Goal: Information Seeking & Learning: Learn about a topic

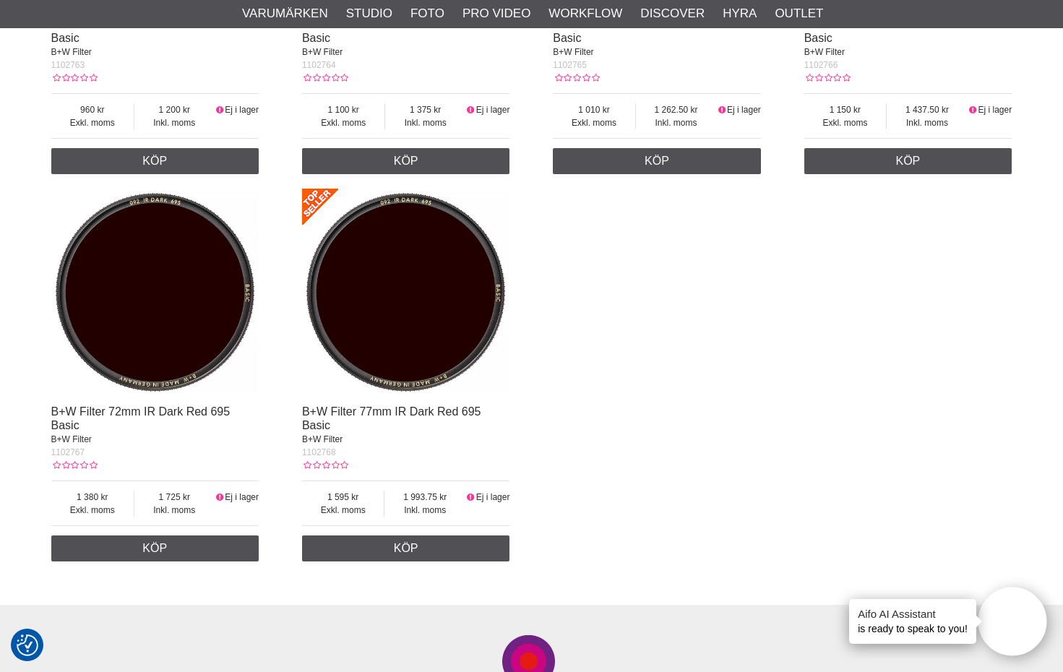
scroll to position [1565, 0]
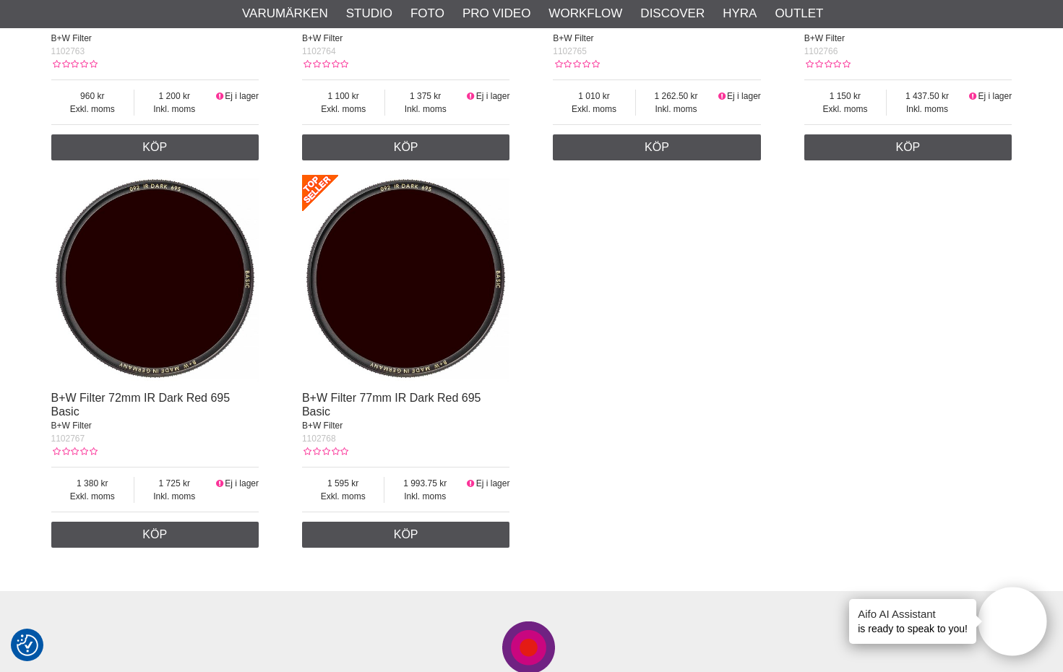
click at [357, 351] on img at bounding box center [406, 279] width 208 height 208
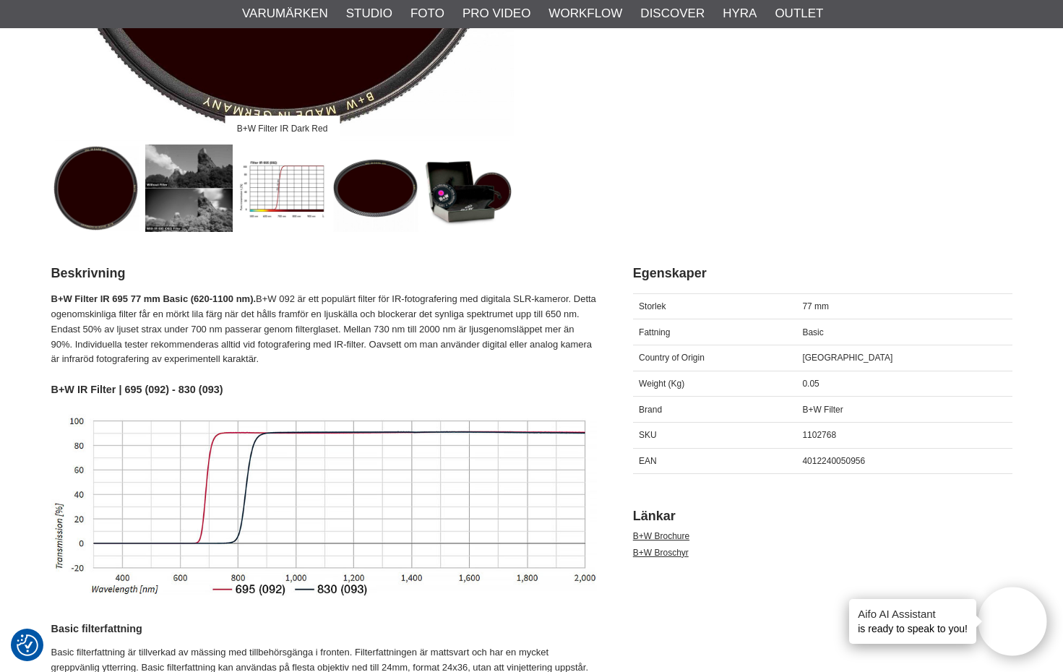
scroll to position [467, 0]
click at [201, 192] on img at bounding box center [188, 187] width 87 height 87
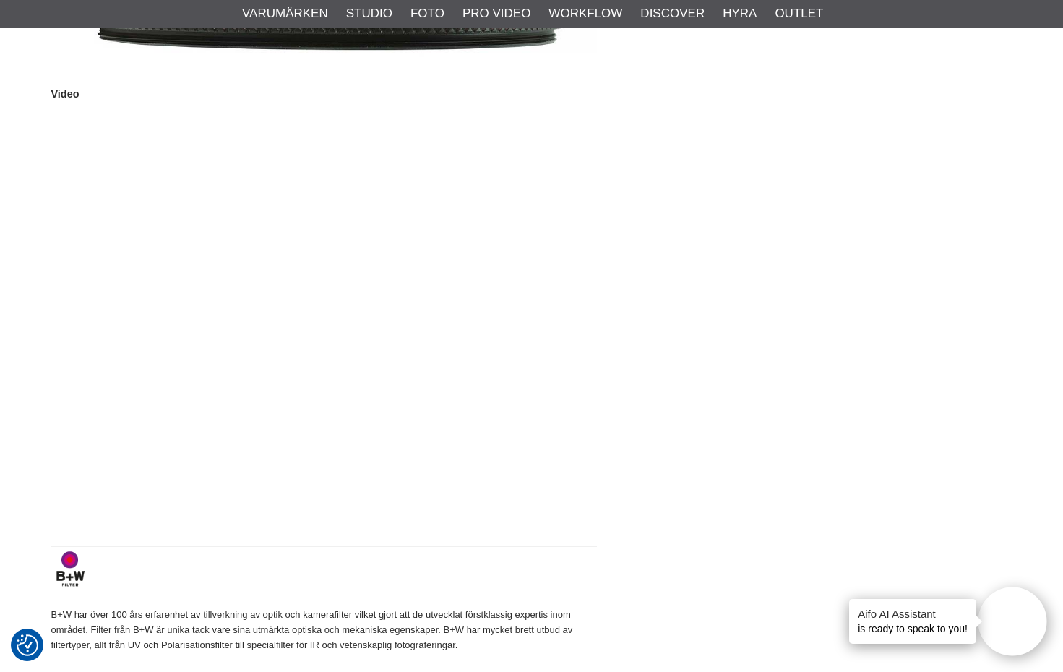
scroll to position [1106, 0]
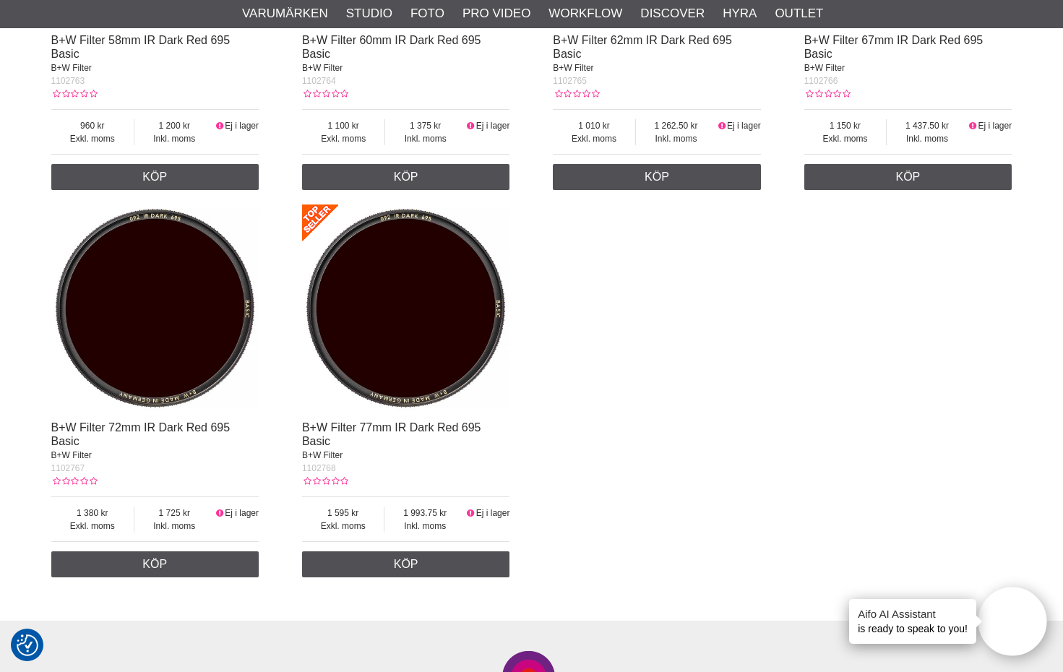
scroll to position [1538, 0]
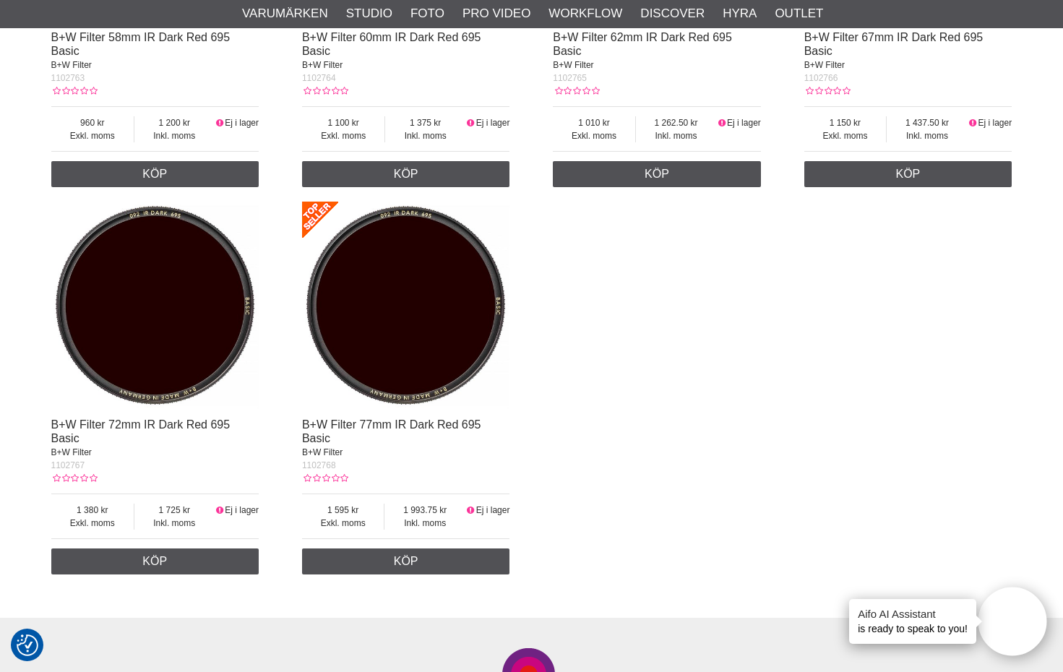
click at [317, 212] on img at bounding box center [406, 306] width 208 height 208
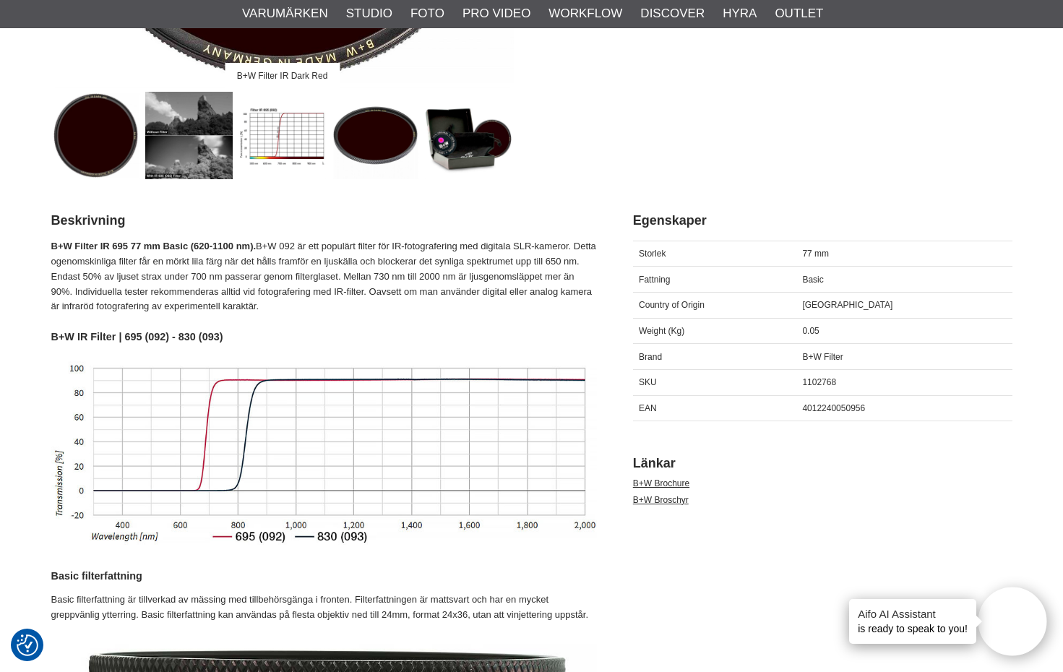
scroll to position [533, 0]
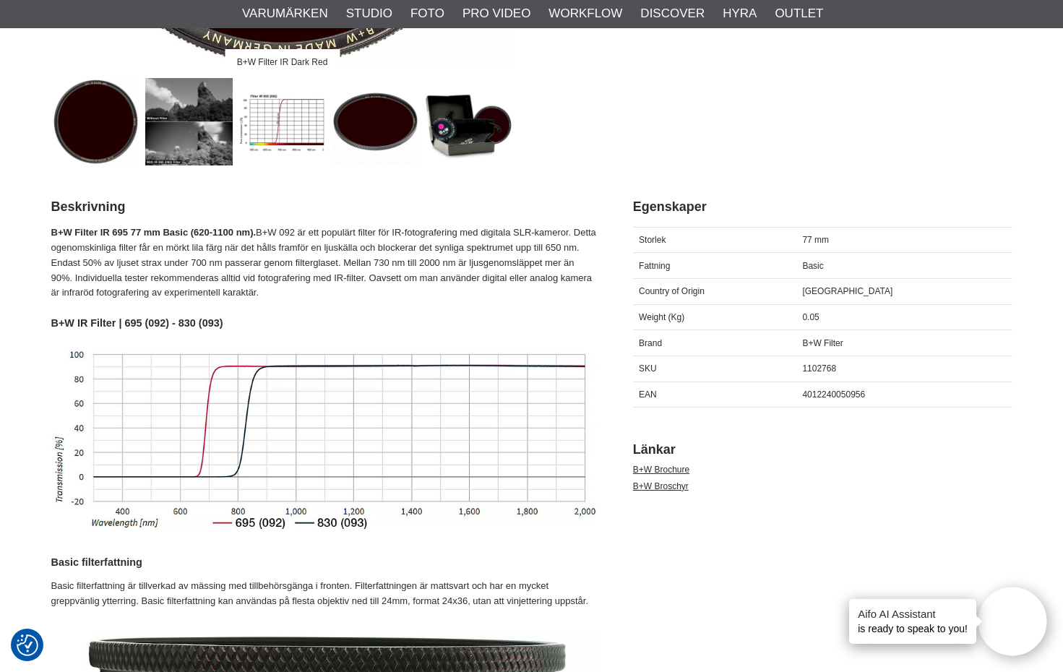
click at [202, 131] on img at bounding box center [188, 121] width 87 height 87
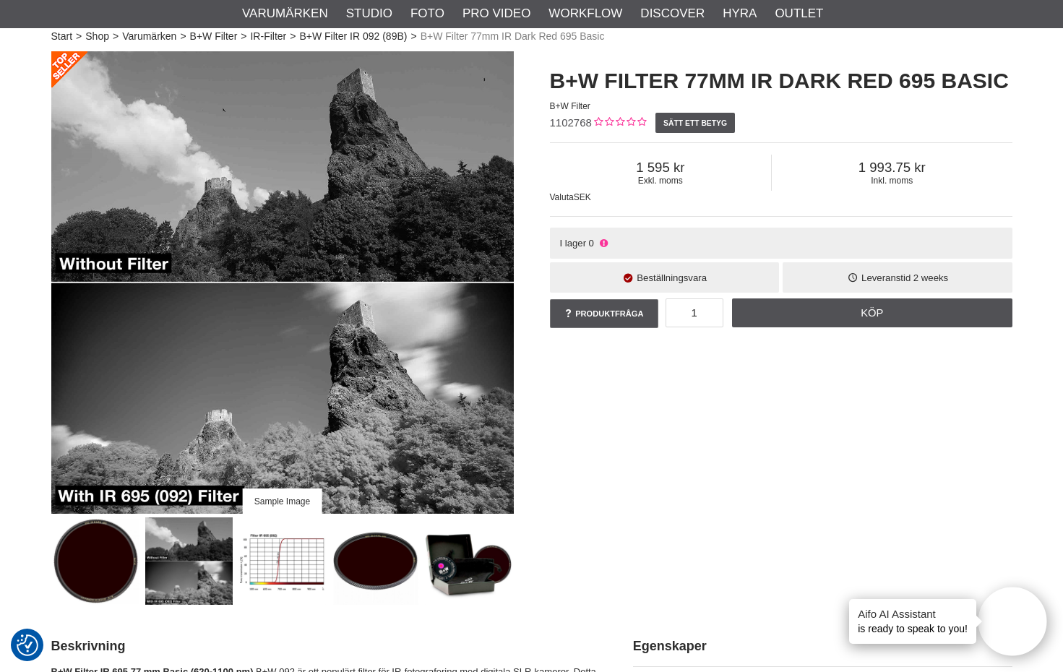
scroll to position [78, 0]
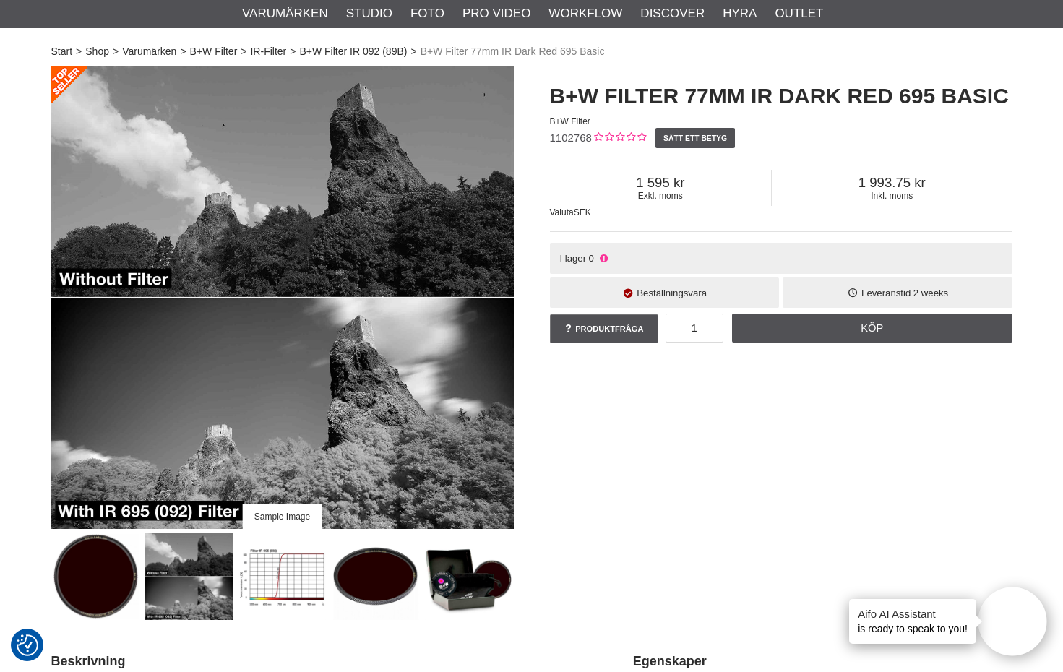
click at [536, 536] on div "Sample Image B+W Filter 77mm IR Dark Red 695 Basic B+W Filter 1102768 Sätt ett …" at bounding box center [532, 344] width 998 height 554
click at [705, 486] on div "Sample Image B+W Filter 77mm IR Dark Red 695 Basic B+W Filter 1102768 Sätt ett …" at bounding box center [532, 344] width 998 height 554
click at [533, 539] on div "Sample Image B+W Filter 77mm IR Dark Red 695 Basic B+W Filter 1102768 Sätt ett …" at bounding box center [532, 344] width 998 height 554
click at [288, 555] on img at bounding box center [282, 576] width 87 height 87
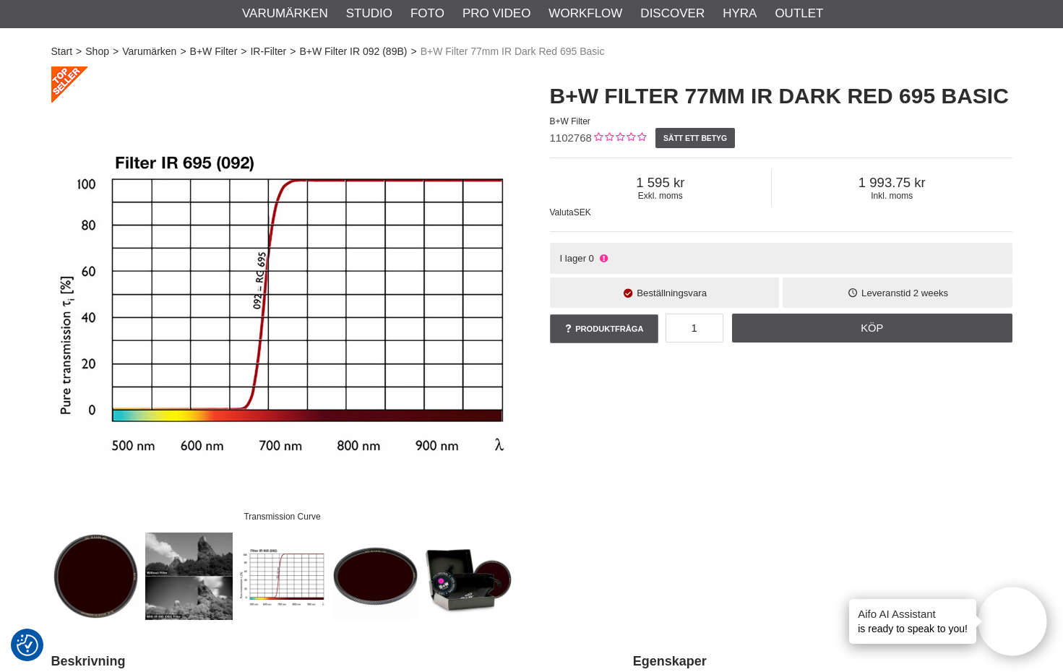
click at [187, 594] on img at bounding box center [188, 576] width 87 height 87
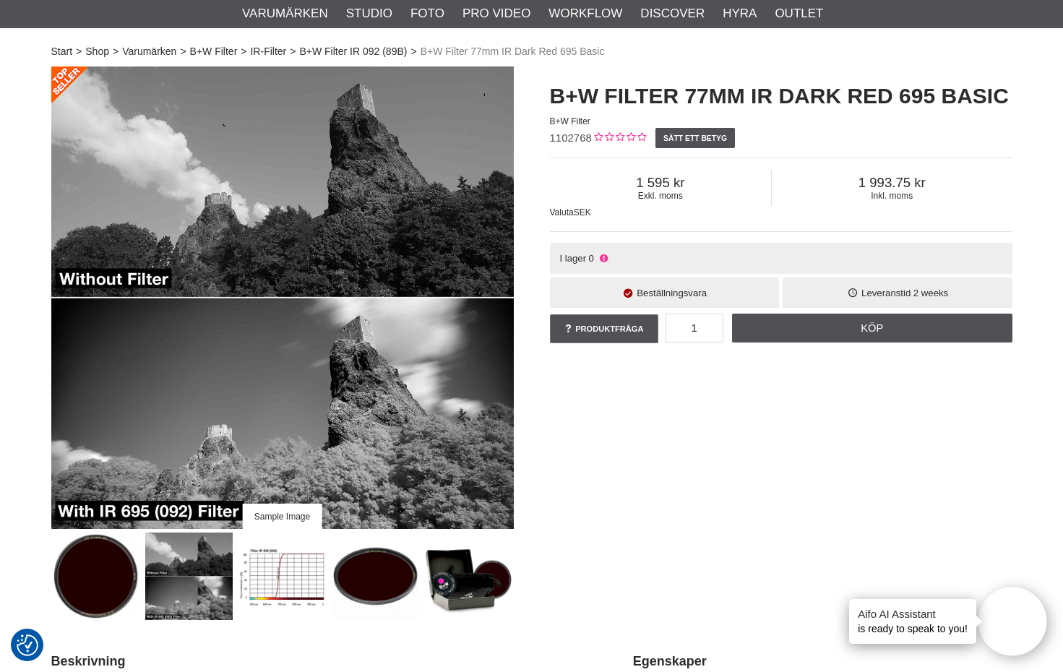
drag, startPoint x: 314, startPoint y: 557, endPoint x: 316, endPoint y: 614, distance: 57.1
click at [320, 402] on img at bounding box center [282, 298] width 463 height 463
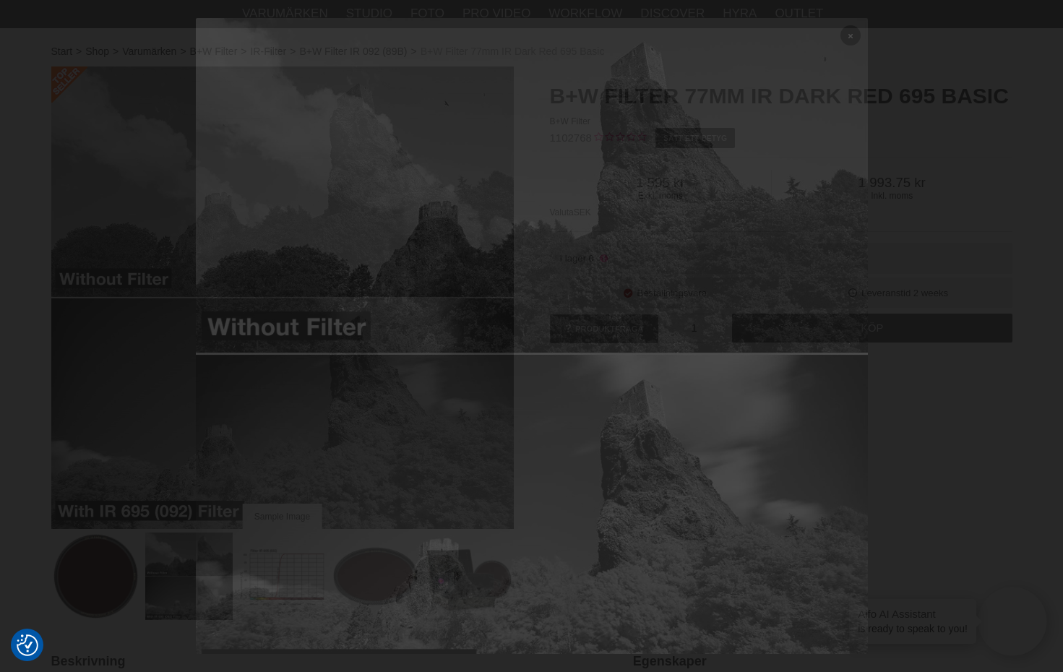
click at [320, 402] on img at bounding box center [532, 354] width 672 height 672
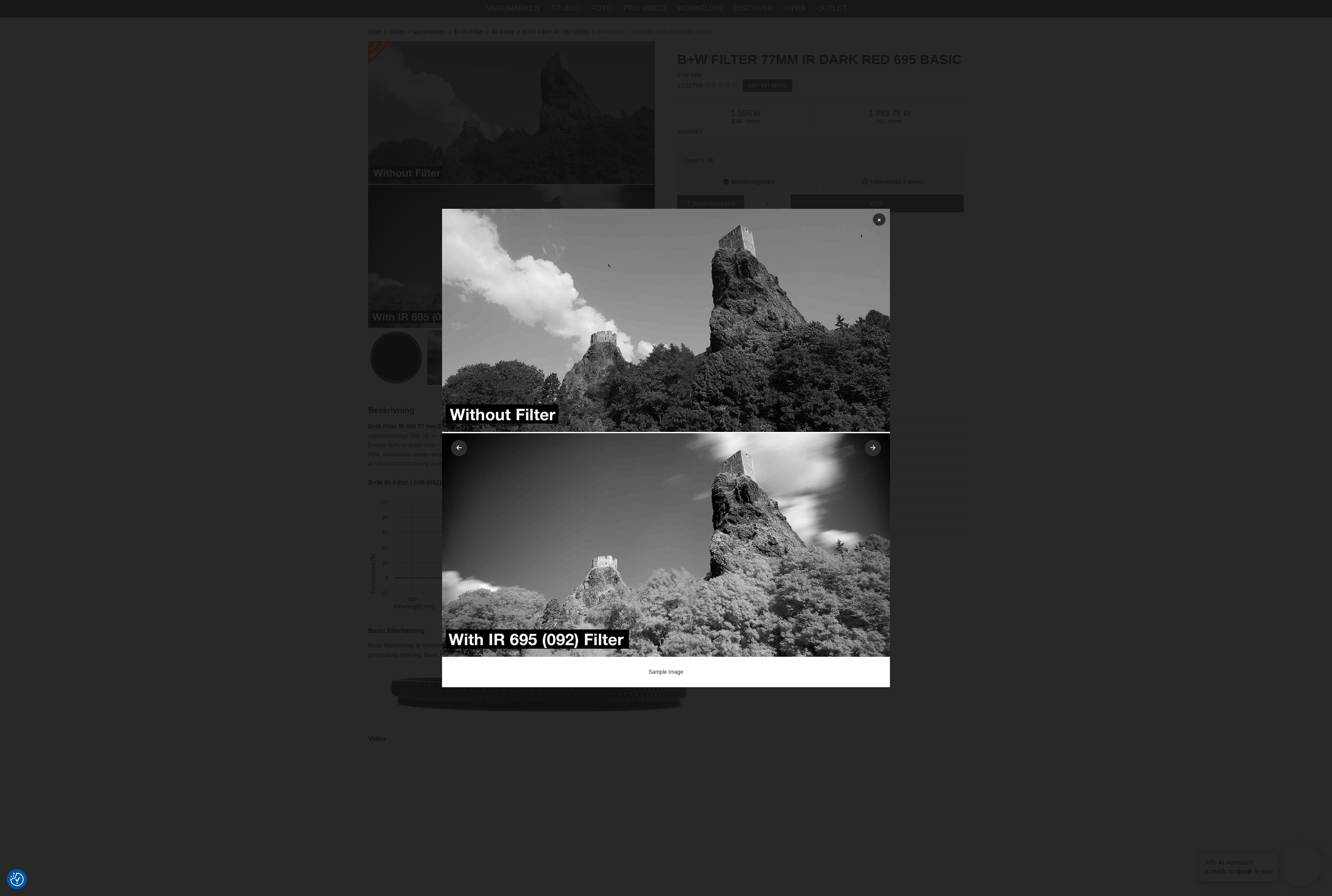
click at [561, 416] on img at bounding box center [665, 433] width 448 height 448
